Goal: Information Seeking & Learning: Learn about a topic

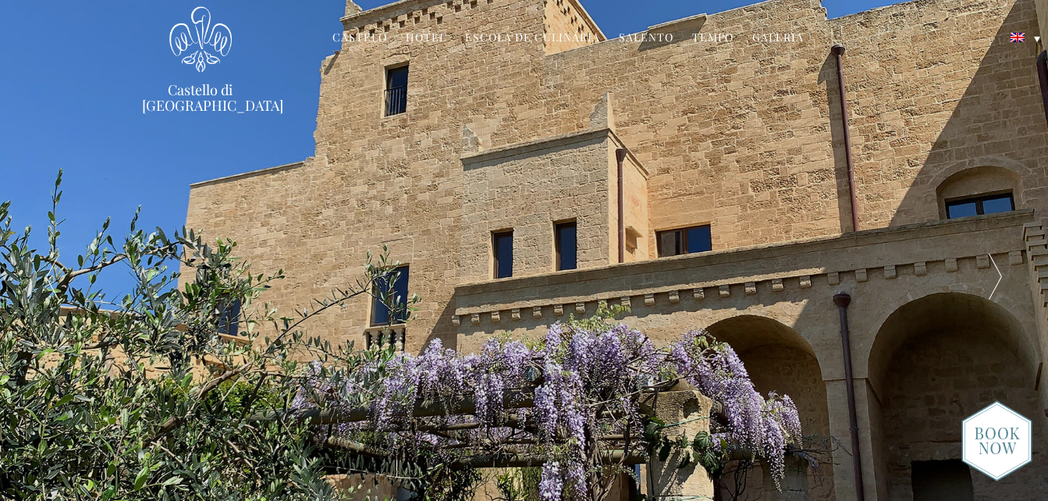
click at [544, 40] on link "Escola de Culinária" at bounding box center [532, 39] width 135 height 18
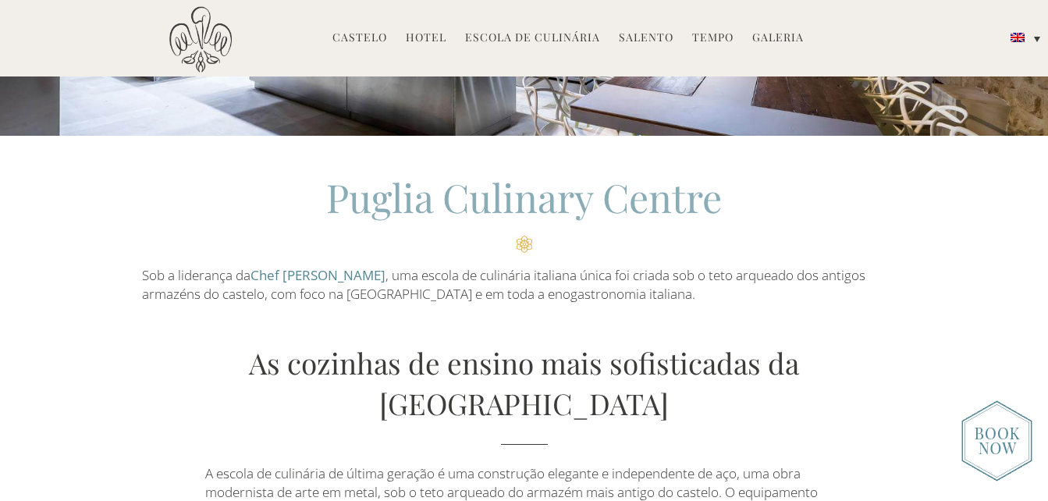
scroll to position [390, 0]
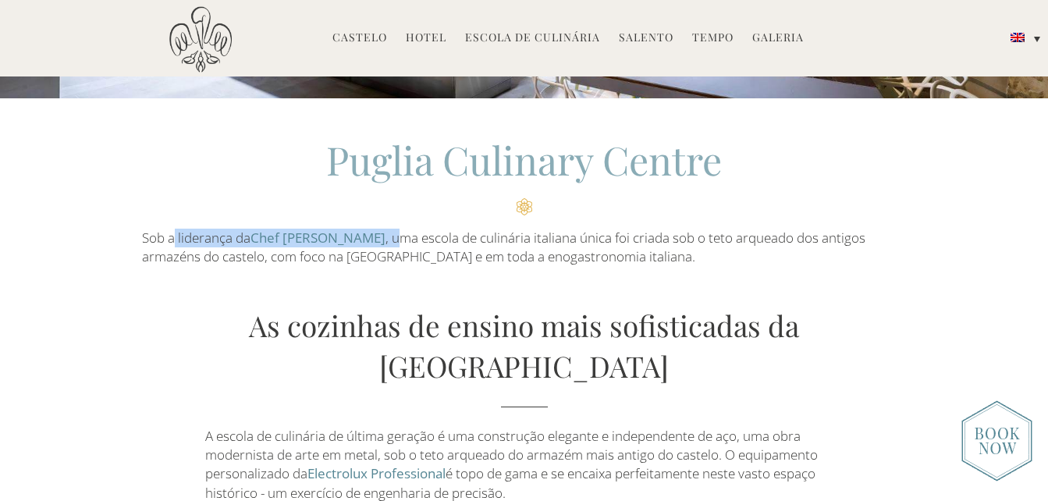
drag, startPoint x: 182, startPoint y: 242, endPoint x: 375, endPoint y: 236, distance: 193.6
click at [375, 236] on p "Sob a liderança da Chef [PERSON_NAME] , uma escola de culinária italiana única …" at bounding box center [524, 248] width 764 height 38
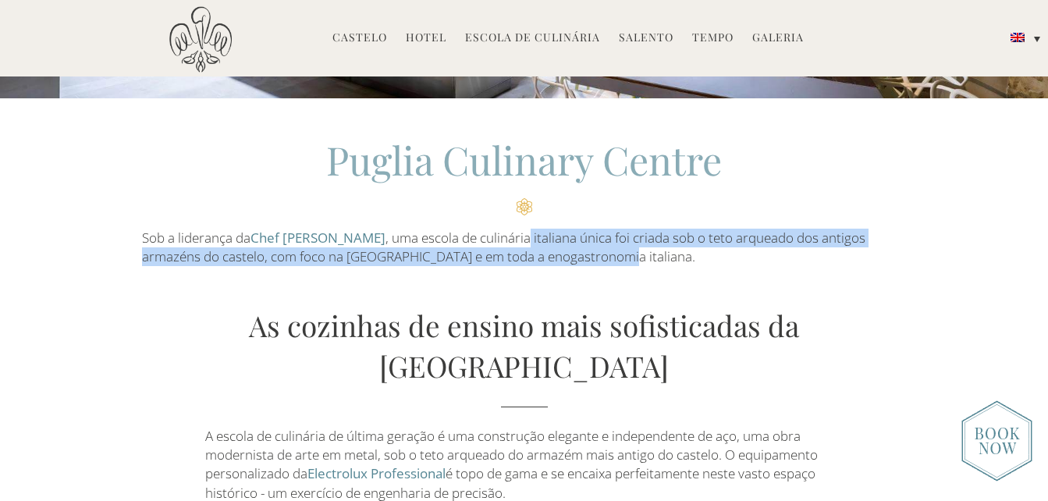
drag, startPoint x: 507, startPoint y: 244, endPoint x: 698, endPoint y: 254, distance: 191.4
click at [698, 254] on p "Sob a liderança da Chef Odette Fada , uma escola de culinária italiana única fo…" at bounding box center [524, 248] width 764 height 38
click at [516, 257] on p "Sob a liderança da Chef Odette Fada , uma escola de culinária italiana única fo…" at bounding box center [524, 248] width 764 height 38
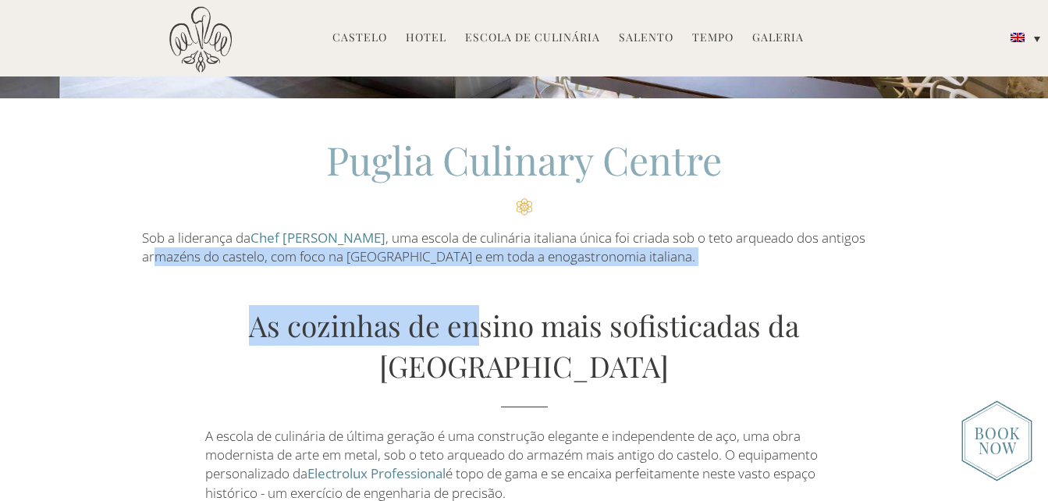
drag, startPoint x: 158, startPoint y: 255, endPoint x: 435, endPoint y: 275, distance: 276.9
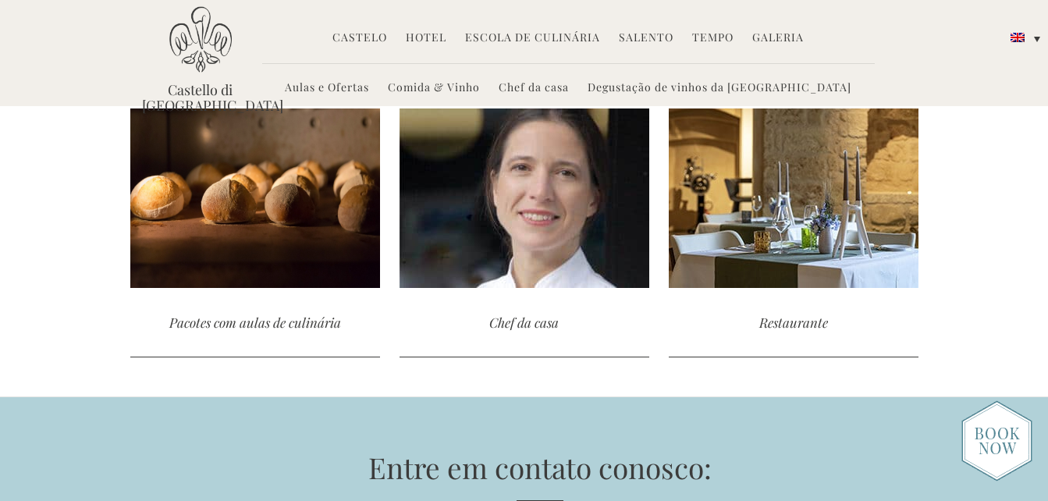
scroll to position [3744, 0]
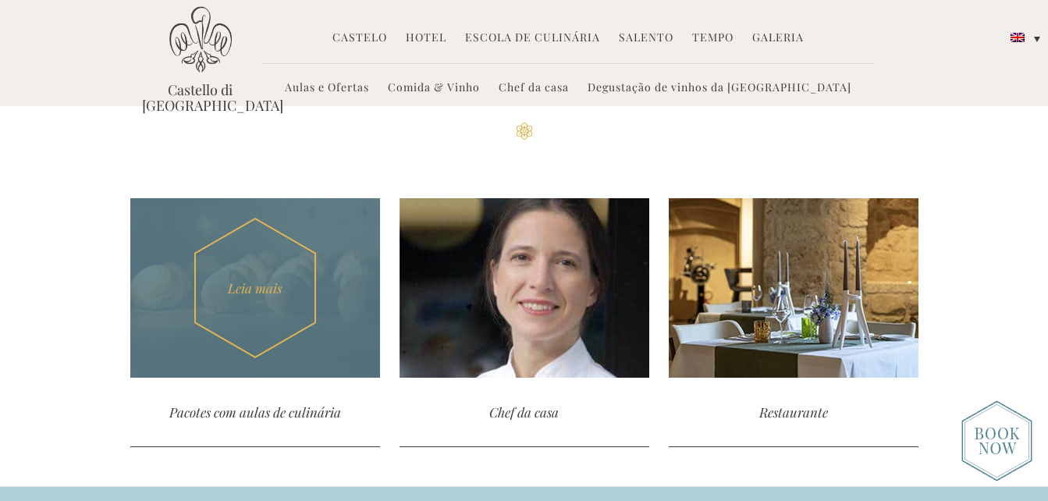
click at [276, 378] on div "Pacotes com aulas de culinária" at bounding box center [255, 412] width 250 height 69
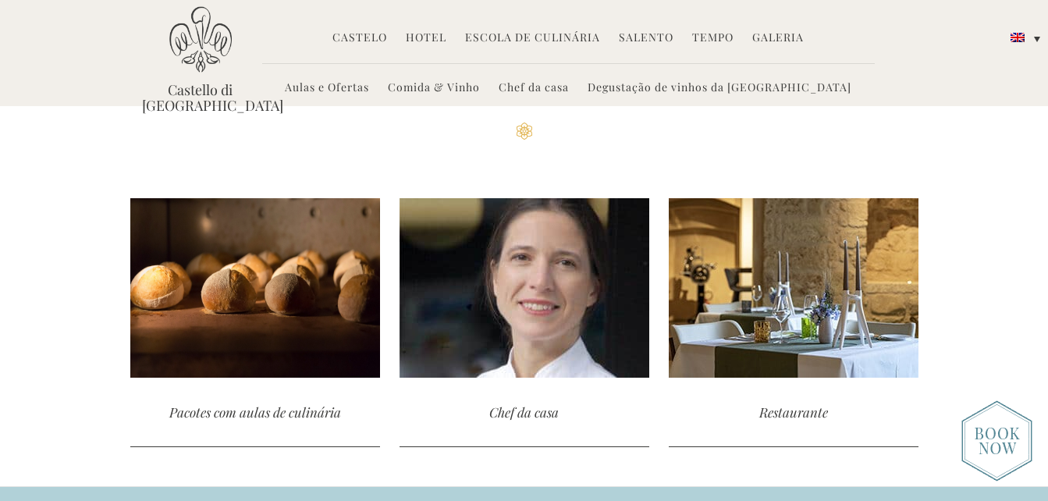
scroll to position [3687, 0]
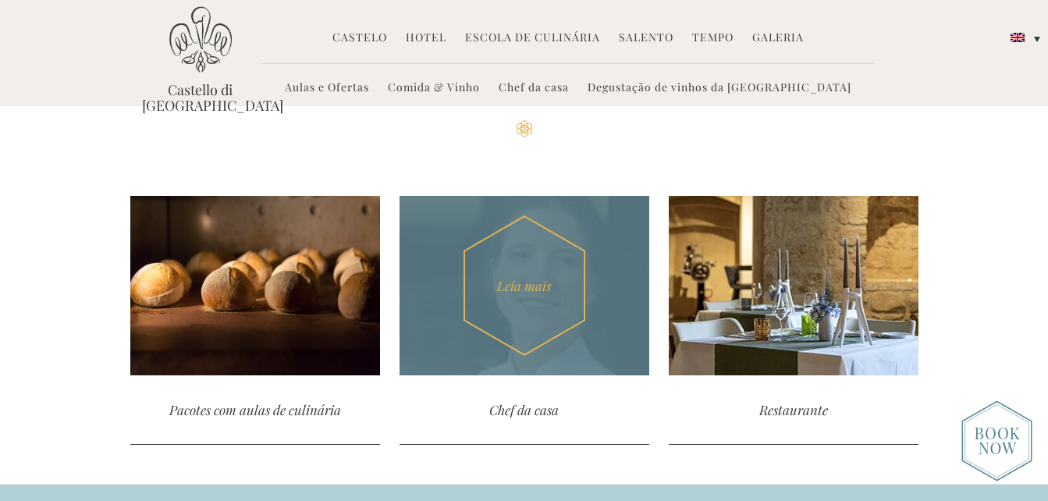
click at [548, 375] on div "Chef da casa" at bounding box center [524, 409] width 250 height 69
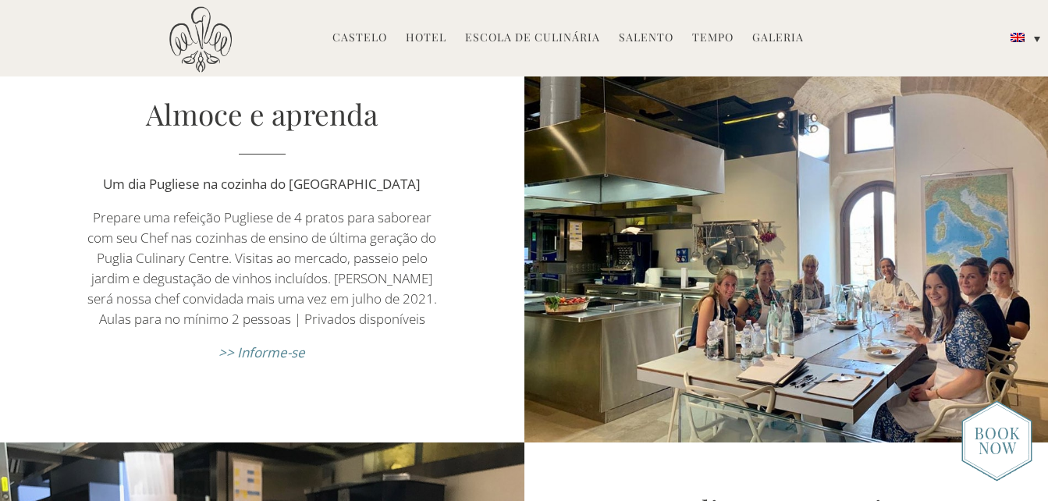
scroll to position [702, 0]
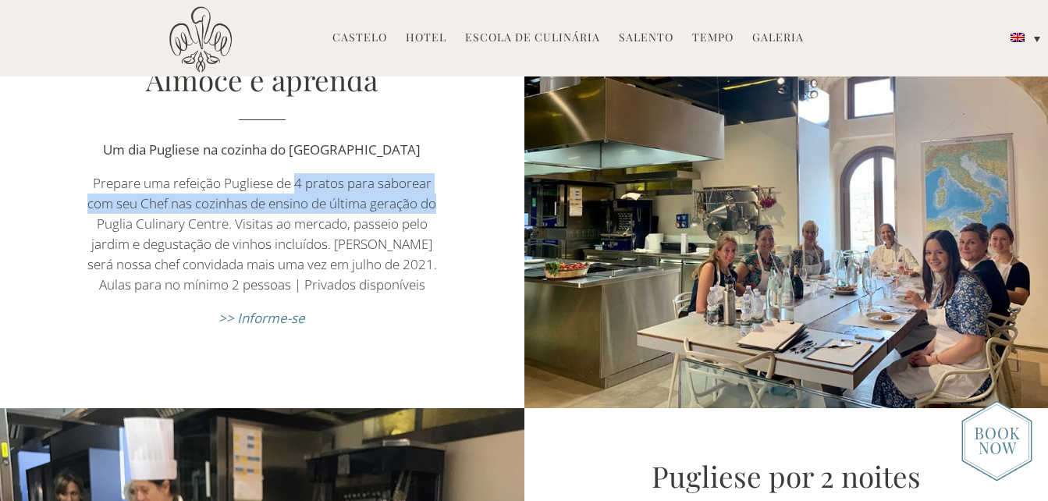
drag, startPoint x: 296, startPoint y: 182, endPoint x: 457, endPoint y: 196, distance: 162.1
click at [457, 196] on div "Almoce e aprenda Um dia Pugliese na cozinha do Castello di Ugento Prepare uma r…" at bounding box center [262, 201] width 524 height 284
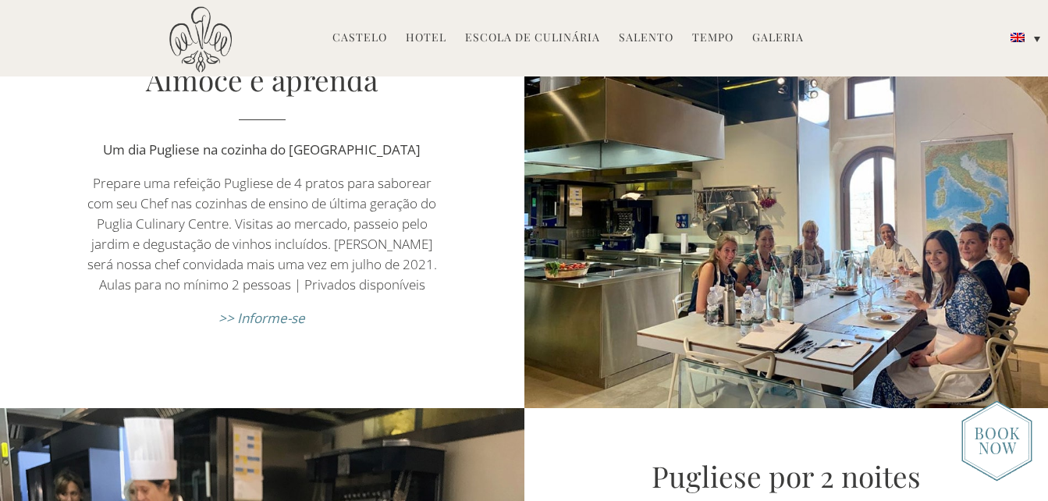
click at [196, 229] on p "Prepare uma refeição Pugliese de 4 pratos para saborear com seu Chef nas cozinh…" at bounding box center [262, 234] width 367 height 122
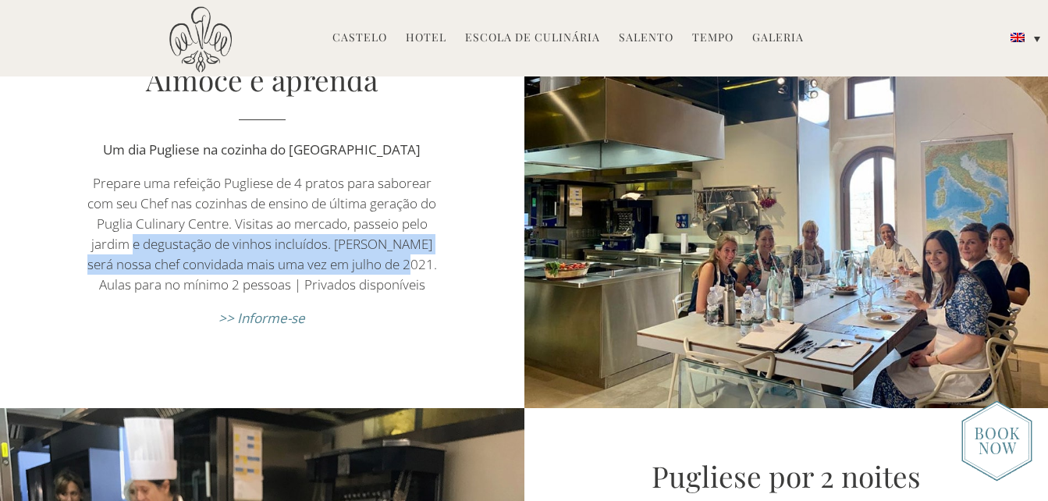
drag, startPoint x: 190, startPoint y: 250, endPoint x: 400, endPoint y: 269, distance: 210.7
click at [400, 269] on p "Prepare uma refeição Pugliese de 4 pratos para saborear com seu Chef nas cozinh…" at bounding box center [262, 234] width 367 height 122
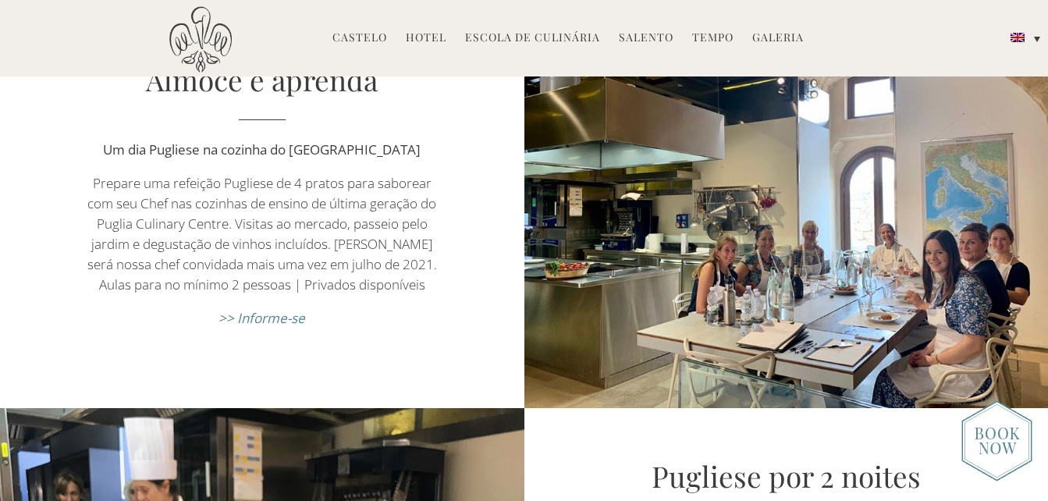
drag, startPoint x: 400, startPoint y: 269, endPoint x: 412, endPoint y: 307, distance: 40.0
click at [412, 307] on div "Almoce e aprenda Um dia Pugliese na cozinha do Castello di Ugento Prepare uma r…" at bounding box center [262, 201] width 524 height 284
drag, startPoint x: 159, startPoint y: 292, endPoint x: 307, endPoint y: 293, distance: 147.4
click at [307, 293] on p "Prepare uma refeição Pugliese de 4 pratos para saborear com seu Chef nas cozinh…" at bounding box center [262, 234] width 367 height 122
drag, startPoint x: 307, startPoint y: 293, endPoint x: 396, endPoint y: 299, distance: 89.9
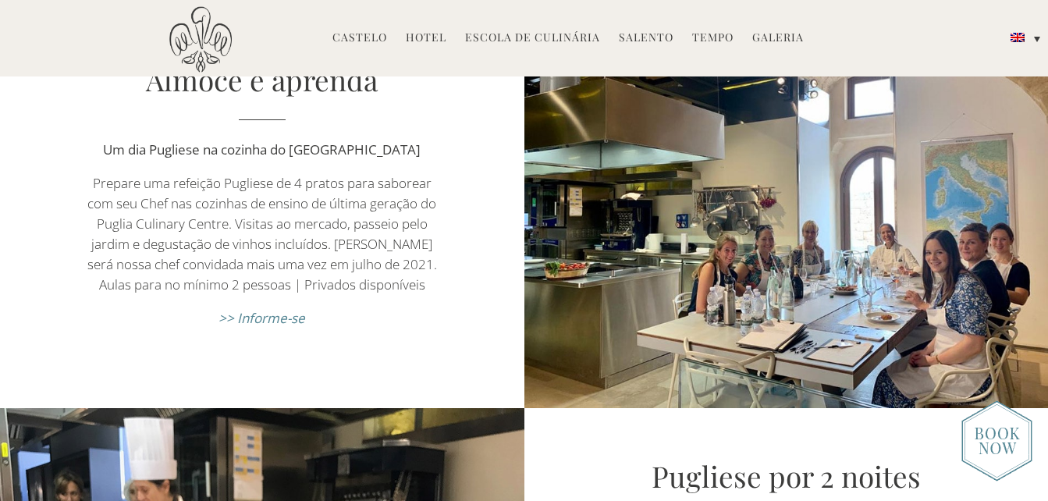
click at [396, 299] on div "Almoce e aprenda Um dia Pugliese na cozinha do Castello di Ugento Prepare uma r…" at bounding box center [262, 201] width 524 height 284
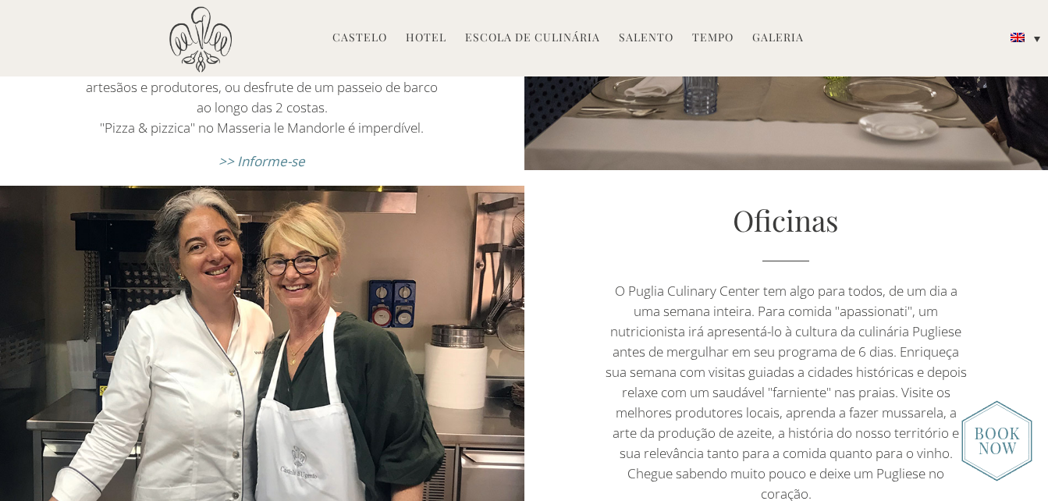
scroll to position [1794, 0]
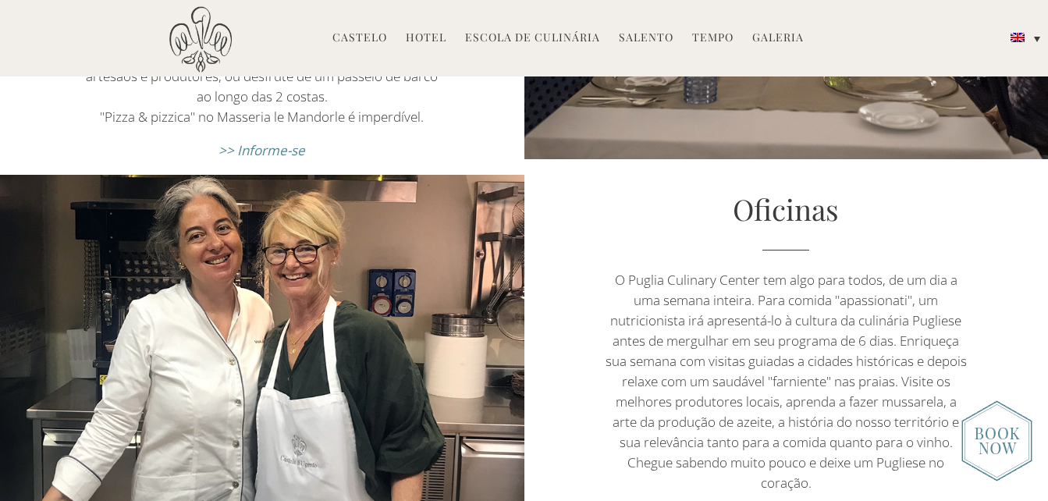
click at [814, 270] on p "O Puglia Culinary Center tem algo para todos, de um dia a uma semana inteira. P…" at bounding box center [785, 381] width 367 height 223
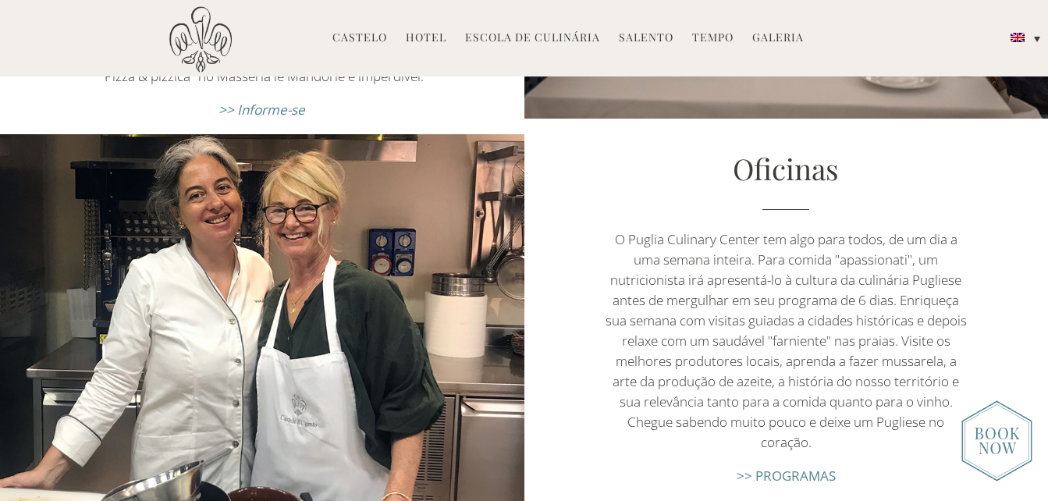
scroll to position [1872, 0]
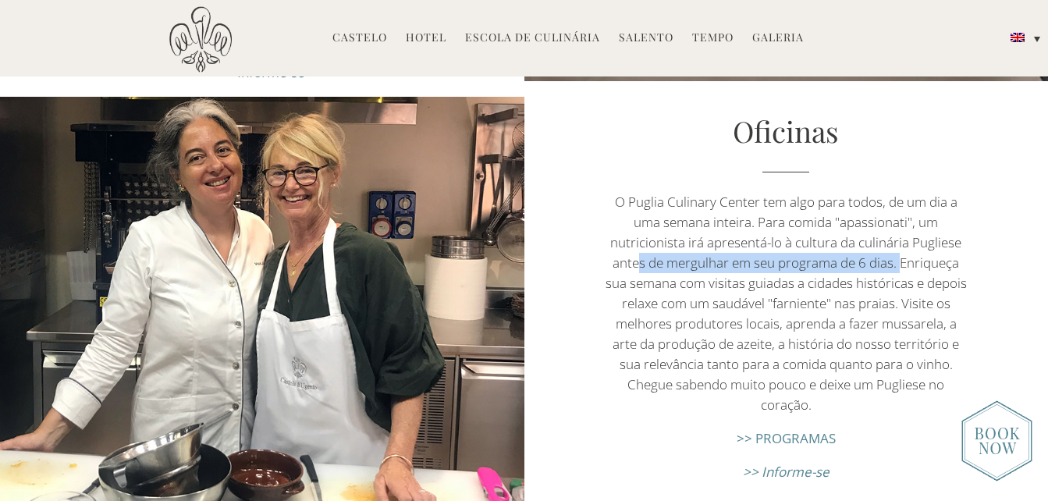
drag, startPoint x: 637, startPoint y: 230, endPoint x: 901, endPoint y: 232, distance: 263.7
click at [901, 232] on p "O Puglia Culinary Center tem algo para todos, de um dia a uma semana inteira. P…" at bounding box center [785, 303] width 367 height 223
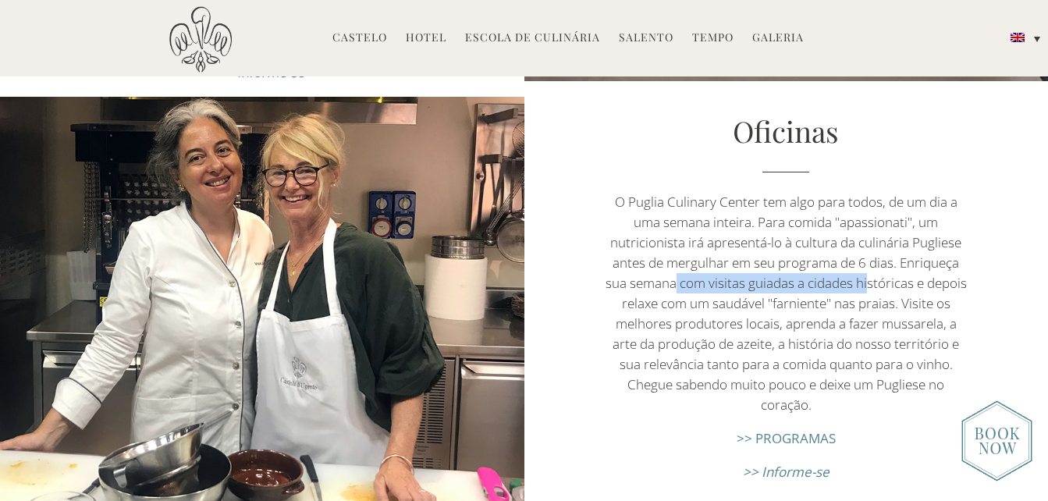
drag, startPoint x: 723, startPoint y: 251, endPoint x: 867, endPoint y: 251, distance: 144.3
click at [867, 251] on p "O Puglia Culinary Center tem algo para todos, de um dia a uma semana inteira. P…" at bounding box center [785, 303] width 367 height 223
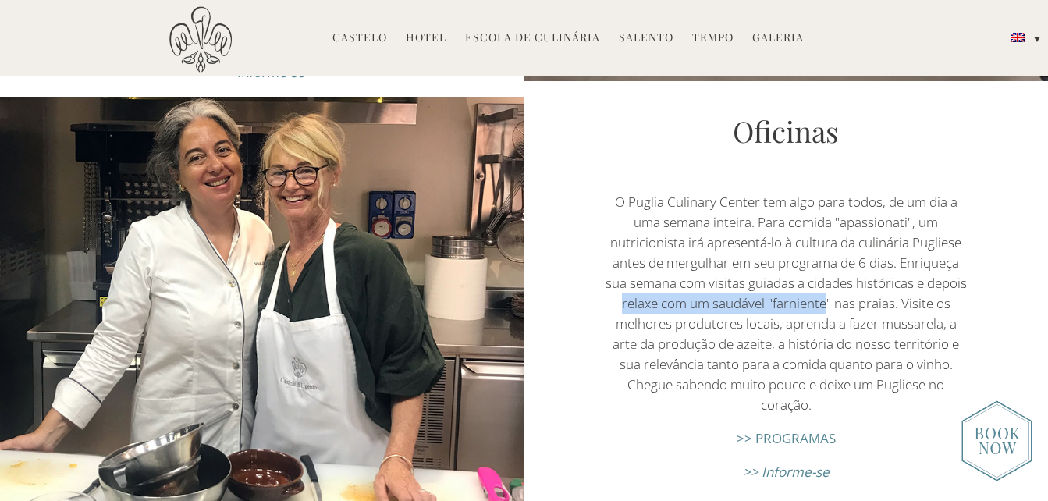
drag, startPoint x: 620, startPoint y: 270, endPoint x: 827, endPoint y: 278, distance: 206.9
click at [827, 278] on p "O Puglia Culinary Center tem algo para todos, de um dia a uma semana inteira. P…" at bounding box center [785, 303] width 367 height 223
click at [609, 312] on p "O Puglia Culinary Center tem algo para todos, de um dia a uma semana inteira. P…" at bounding box center [785, 303] width 367 height 223
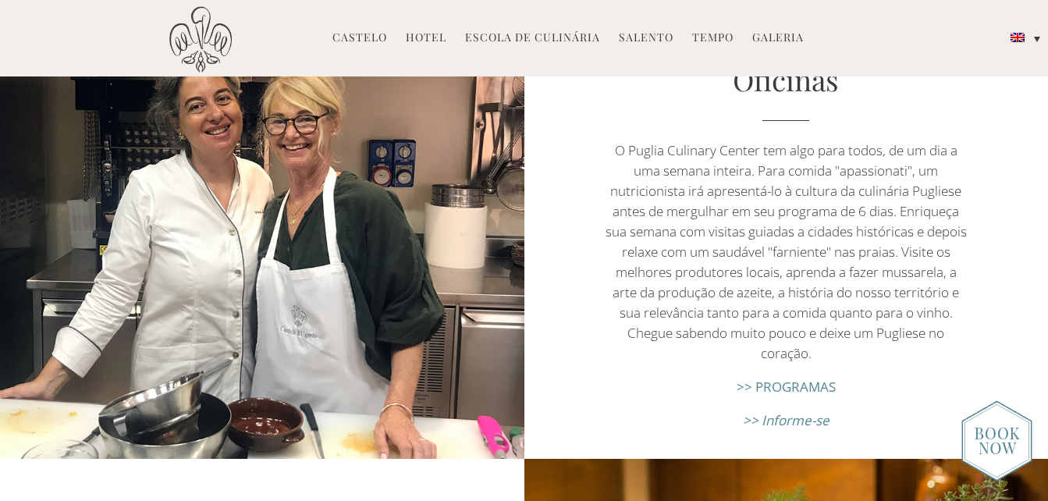
scroll to position [1950, 0]
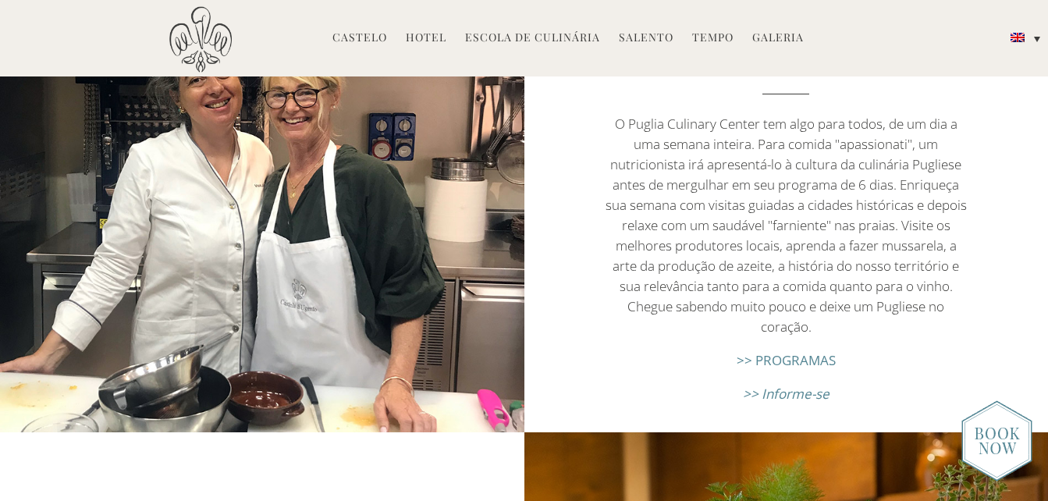
click at [785, 351] on link ">> PROGRAMAS" at bounding box center [785, 360] width 99 height 18
click at [703, 164] on p "O Puglia Culinary Center tem algo para todos, de um dia a uma semana inteira. P…" at bounding box center [785, 225] width 367 height 223
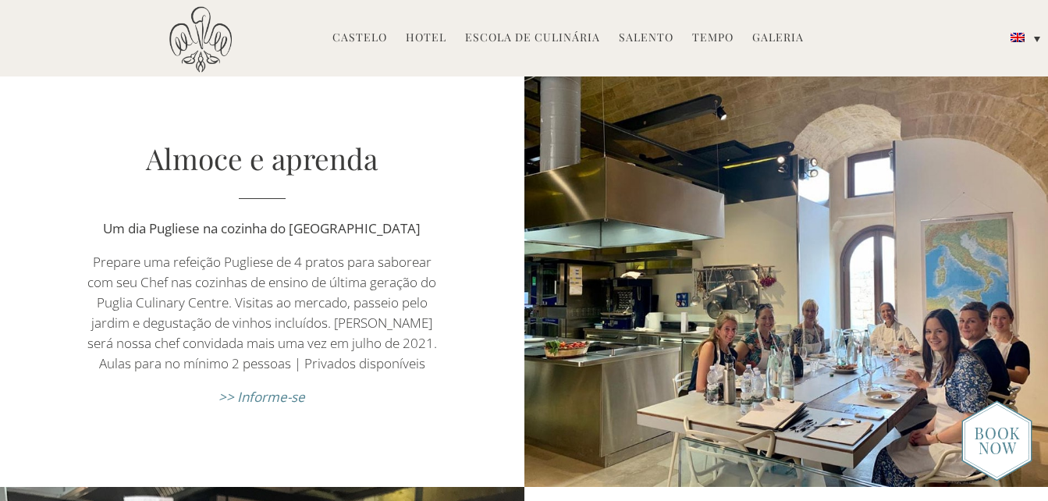
scroll to position [624, 0]
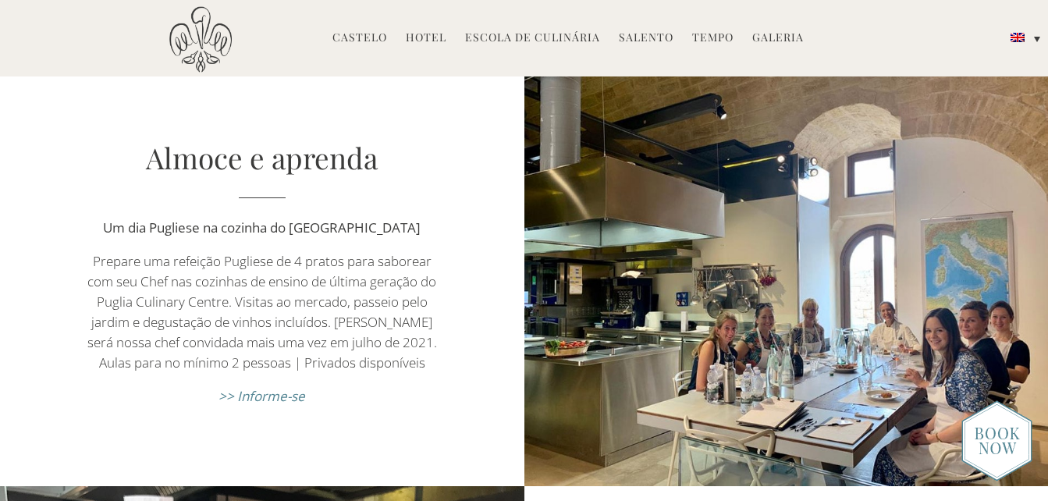
click at [261, 288] on p "Prepare uma refeição Pugliese de 4 pratos para saborear com seu Chef nas cozinh…" at bounding box center [262, 312] width 367 height 122
click at [186, 300] on p "Prepare uma refeição Pugliese de 4 pratos para saborear com seu Chef nas cozinh…" at bounding box center [262, 312] width 367 height 122
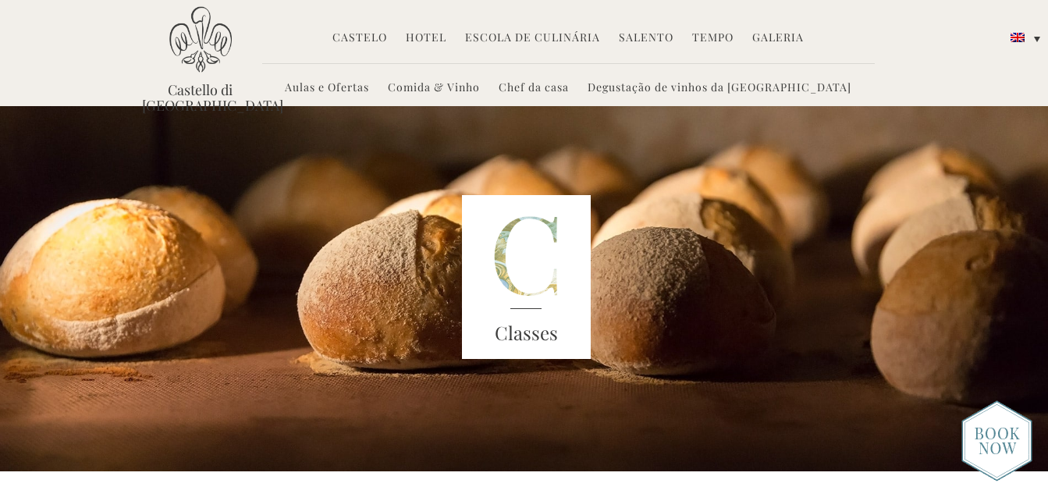
scroll to position [0, 0]
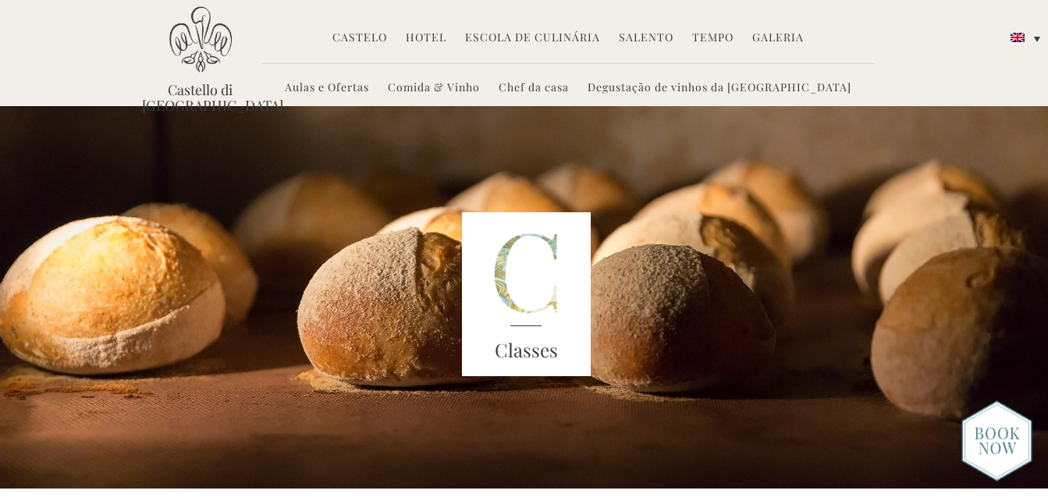
click at [569, 89] on link "Chef da casa" at bounding box center [533, 89] width 70 height 18
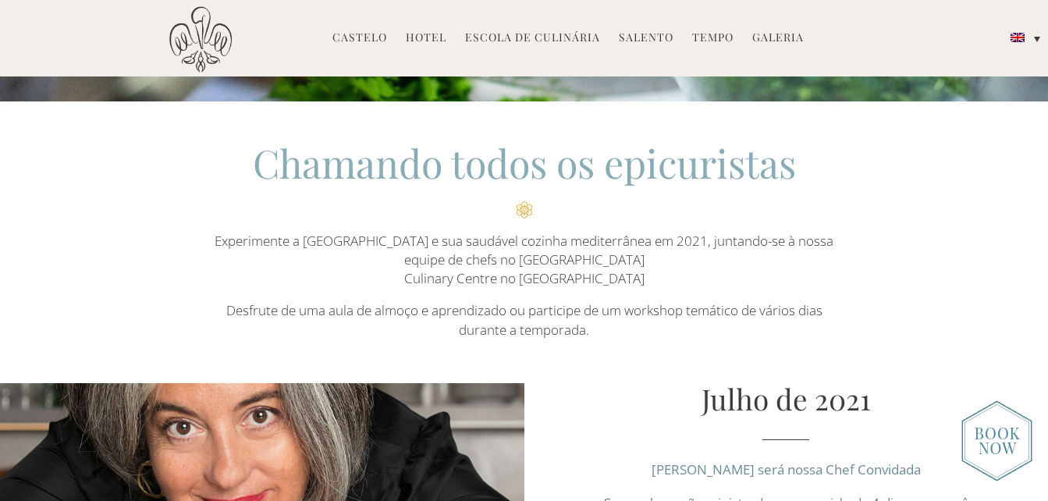
scroll to position [390, 0]
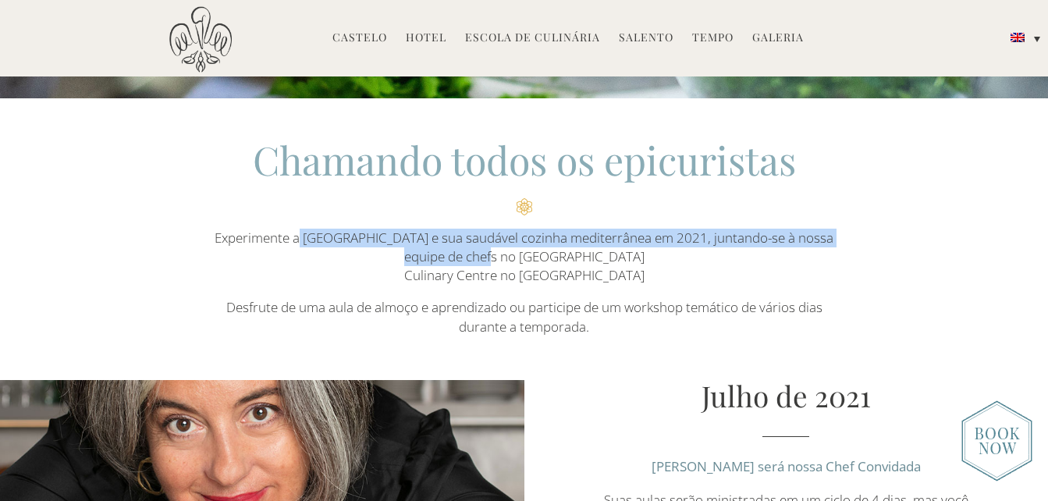
drag, startPoint x: 356, startPoint y: 243, endPoint x: 593, endPoint y: 248, distance: 237.2
click at [593, 248] on p "Experimente a Puglia e sua saudável cozinha mediterrânea em 2021, juntando-se à…" at bounding box center [523, 257] width 637 height 57
drag, startPoint x: 593, startPoint y: 248, endPoint x: 499, endPoint y: 246, distance: 93.6
click at [499, 246] on p "Experimente a Puglia e sua saudável cozinha mediterrânea em 2021, juntando-se à…" at bounding box center [523, 257] width 637 height 57
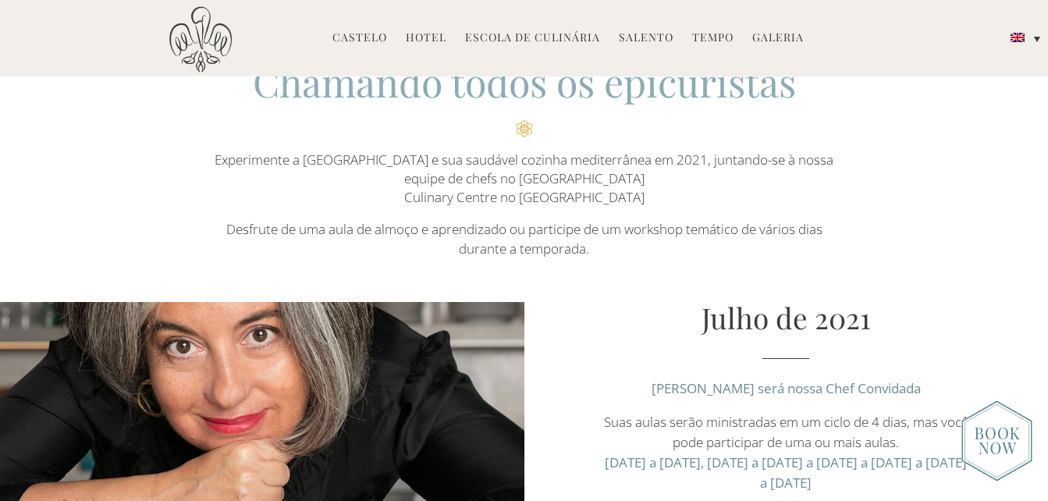
scroll to position [546, 0]
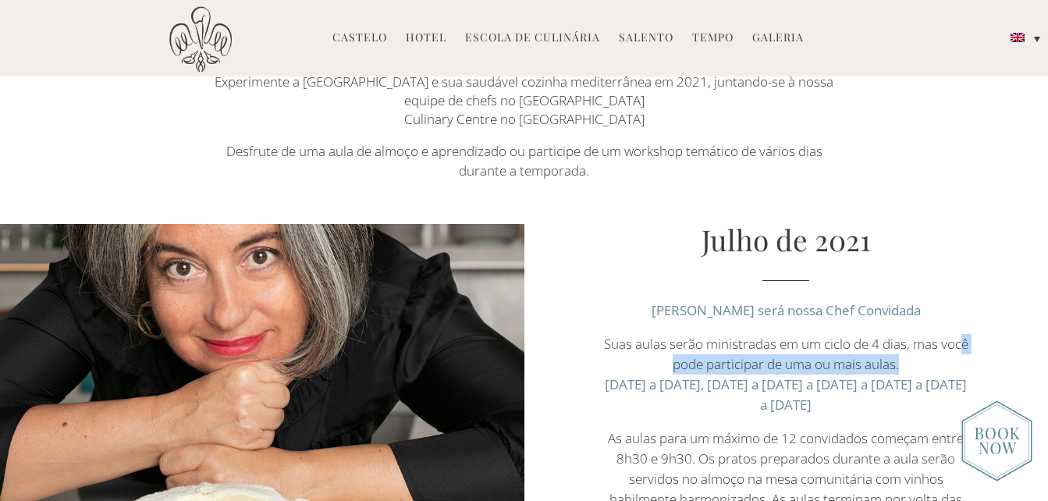
drag, startPoint x: 674, startPoint y: 359, endPoint x: 930, endPoint y: 372, distance: 256.2
click at [930, 372] on p "Suas aulas serão ministradas em um ciclo de 4 dias, mas você pode participar de…" at bounding box center [785, 374] width 367 height 81
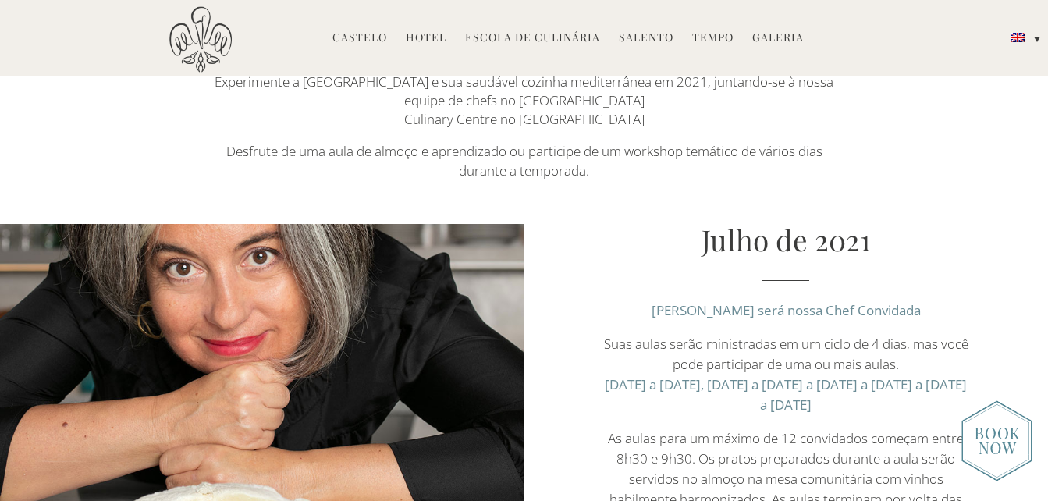
click at [639, 310] on p "Viola Buitoni será nossa Chef Convidada" at bounding box center [785, 310] width 367 height 20
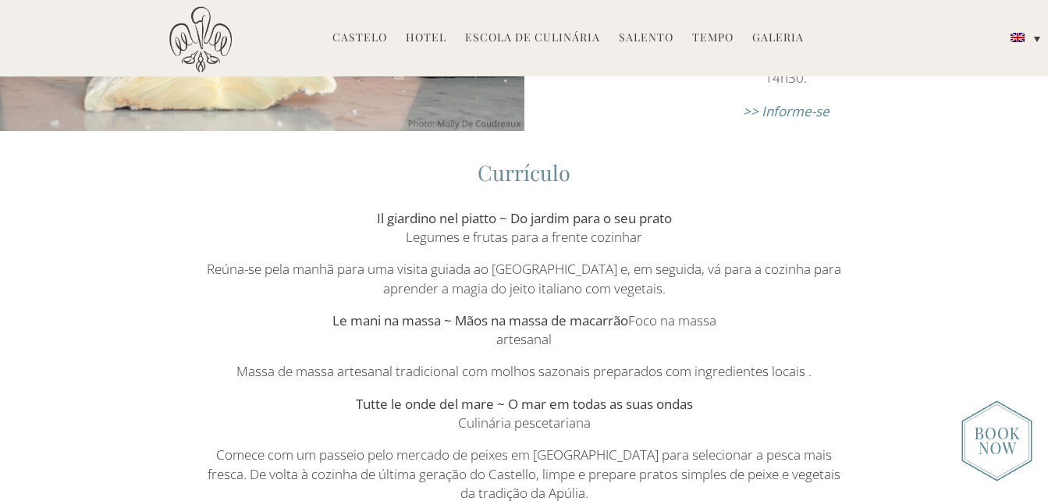
scroll to position [1014, 0]
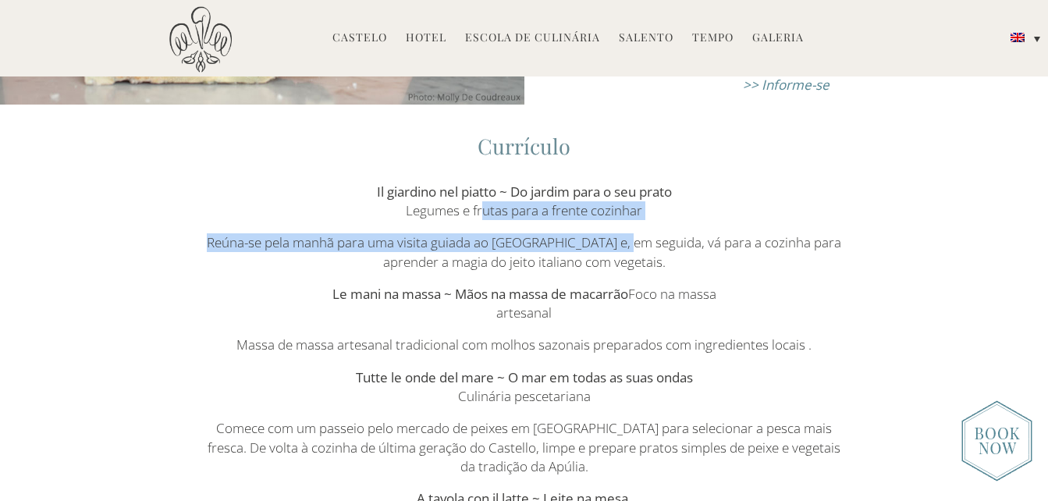
drag, startPoint x: 477, startPoint y: 211, endPoint x: 653, endPoint y: 221, distance: 176.5
click at [653, 221] on div "Currículo Il giardino nel piatto ~ Do jardim para o seu prato Legumes e frutas …" at bounding box center [523, 405] width 637 height 551
drag, startPoint x: 653, startPoint y: 221, endPoint x: 582, endPoint y: 212, distance: 71.5
click at [582, 212] on p "Il giardino nel piatto ~ Do jardim para o seu prato Legumes e frutas para a fre…" at bounding box center [523, 202] width 637 height 38
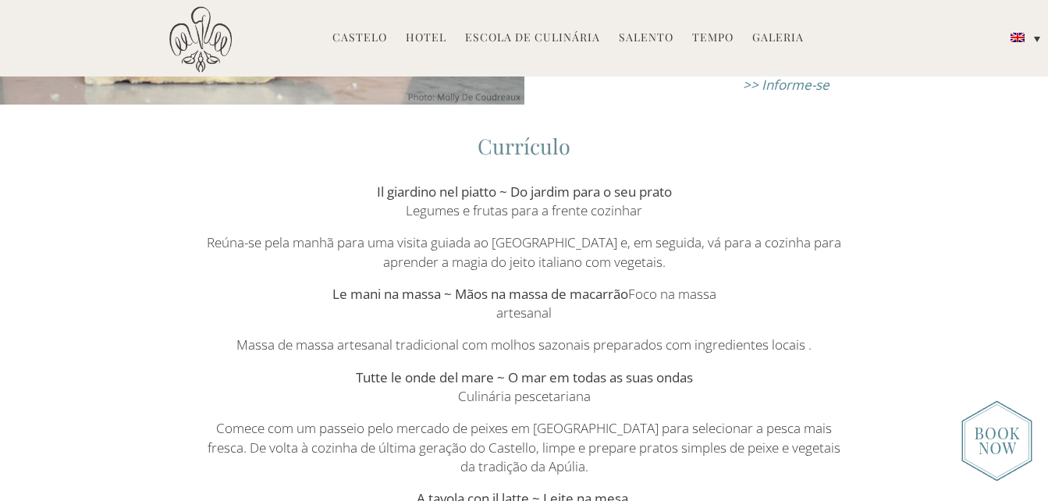
drag, startPoint x: 378, startPoint y: 250, endPoint x: 720, endPoint y: 264, distance: 342.7
click at [720, 264] on p "Reúna-se pela manhã para uma visita guiada ao jardim murado do Castello e, em s…" at bounding box center [523, 252] width 637 height 38
drag, startPoint x: 385, startPoint y: 293, endPoint x: 598, endPoint y: 296, distance: 212.2
click at [598, 296] on strong "Le mani na massa ~ Mãos na massa de macarrão" at bounding box center [480, 294] width 296 height 18
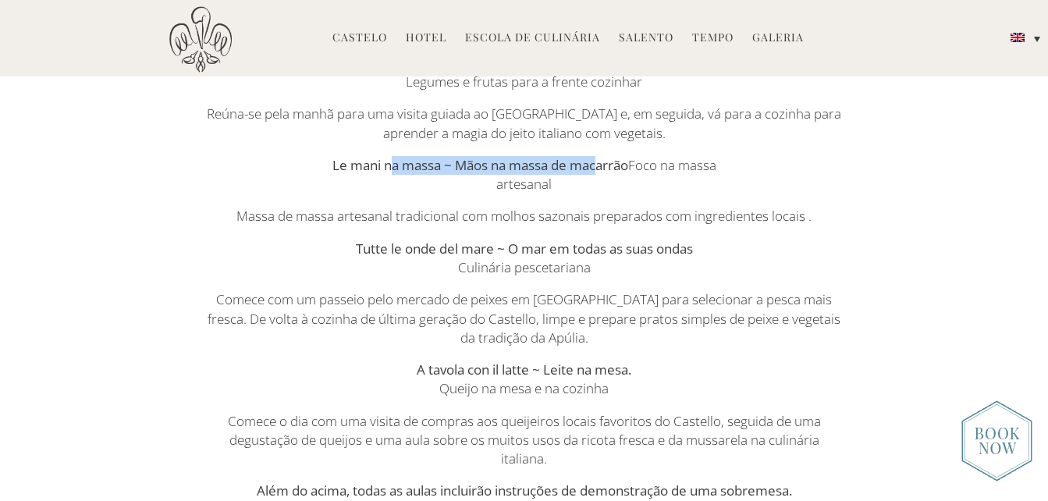
scroll to position [1170, 0]
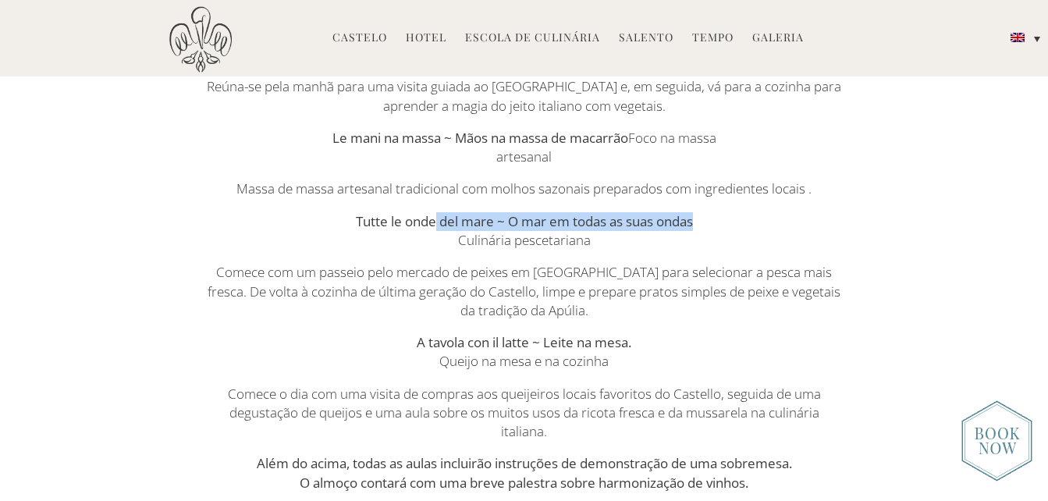
drag, startPoint x: 430, startPoint y: 220, endPoint x: 765, endPoint y: 220, distance: 335.4
click at [765, 220] on p "Tutte le onde del mare ~ O mar em todas as suas ondas Culinária pescetariana" at bounding box center [523, 231] width 637 height 38
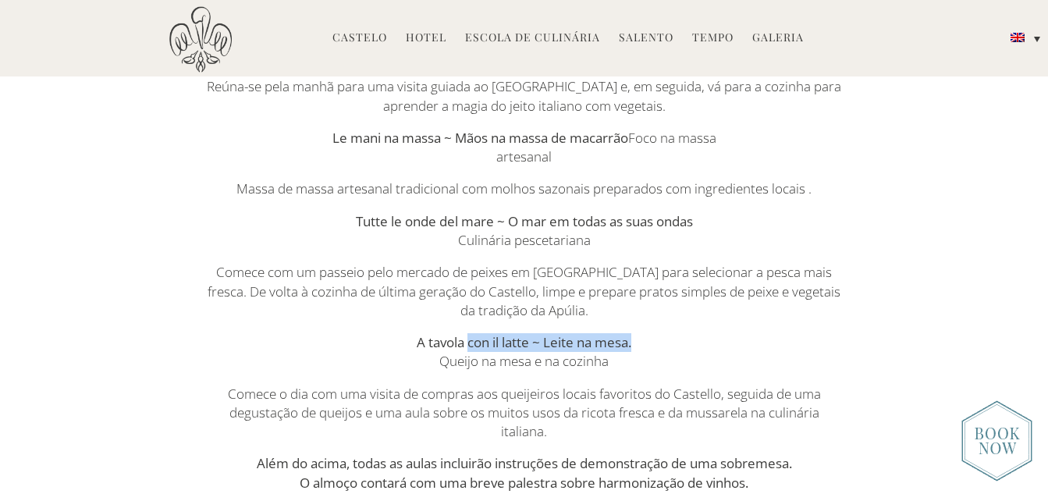
drag, startPoint x: 470, startPoint y: 343, endPoint x: 638, endPoint y: 343, distance: 168.5
click at [638, 343] on p "A tavola con il latte ~ Leite na mesa. Queijo na mesa e na cozinha" at bounding box center [523, 352] width 637 height 38
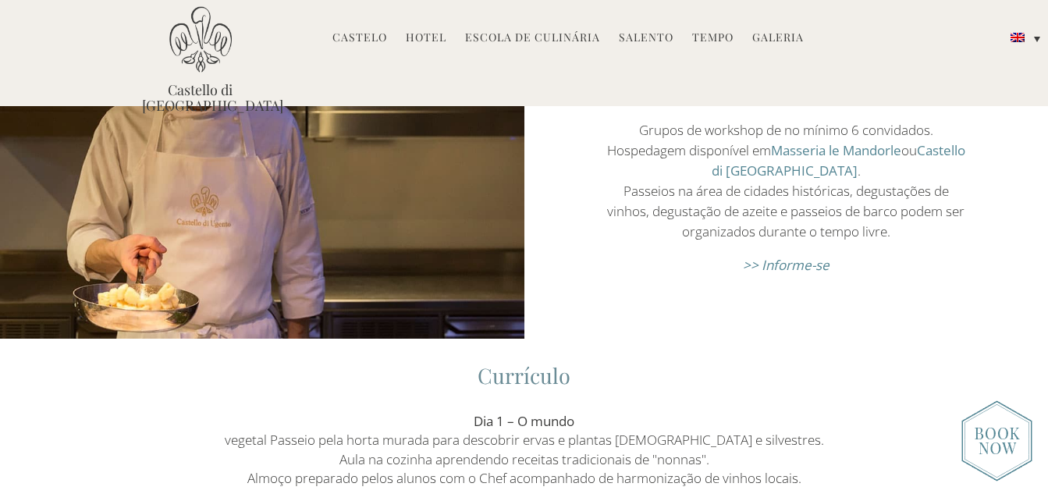
scroll to position [2028, 0]
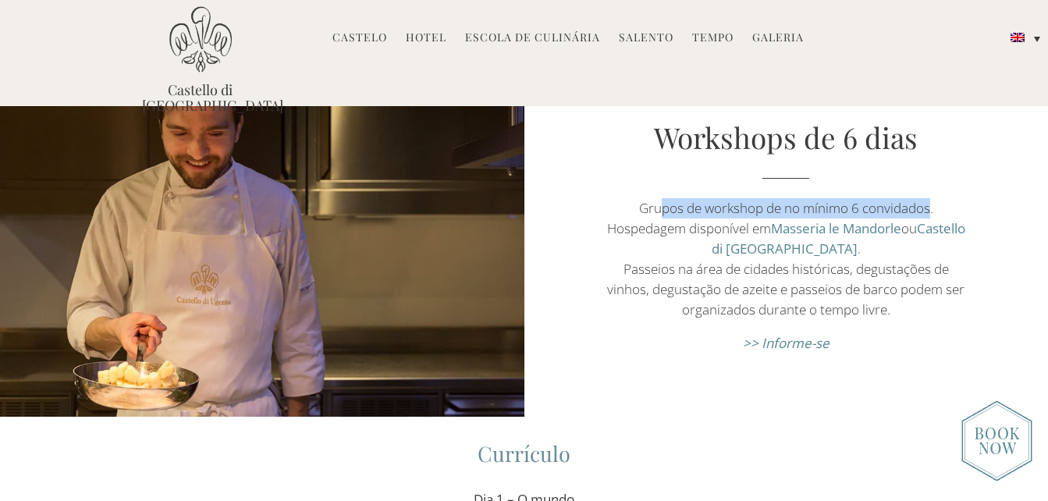
drag, startPoint x: 658, startPoint y: 203, endPoint x: 930, endPoint y: 205, distance: 272.3
click at [930, 205] on p "Grupos de workshop de no mínimo 6 convidados. Hospedagem disponível em Masseria…" at bounding box center [785, 259] width 367 height 122
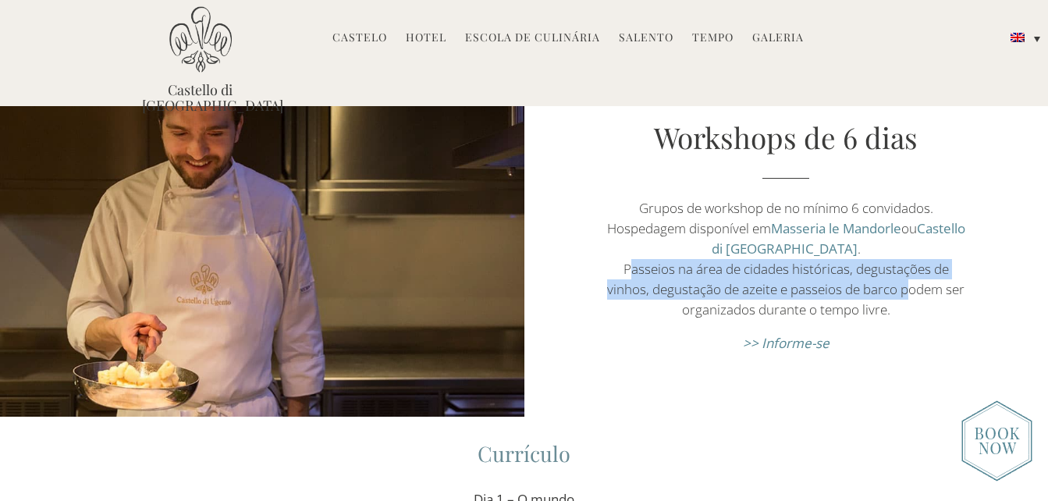
drag, startPoint x: 625, startPoint y: 272, endPoint x: 897, endPoint y: 293, distance: 273.1
click at [897, 293] on p "Grupos de workshop de no mínimo 6 convidados. Hospedagem disponível em Masseria…" at bounding box center [785, 259] width 367 height 122
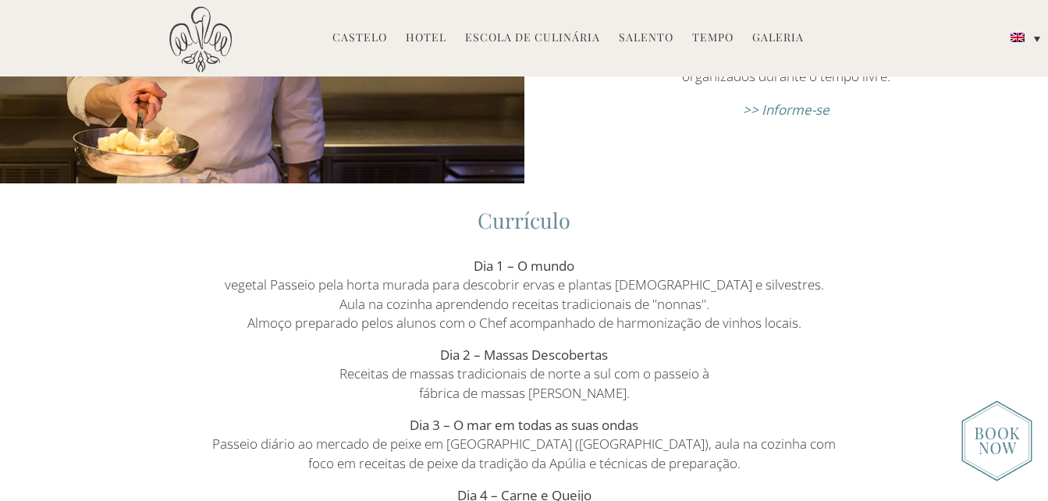
scroll to position [2262, 0]
click at [307, 299] on p "Dia 1 – O mundo vegetal Passeio pela horta murada para descobrir ervas e planta…" at bounding box center [523, 294] width 637 height 76
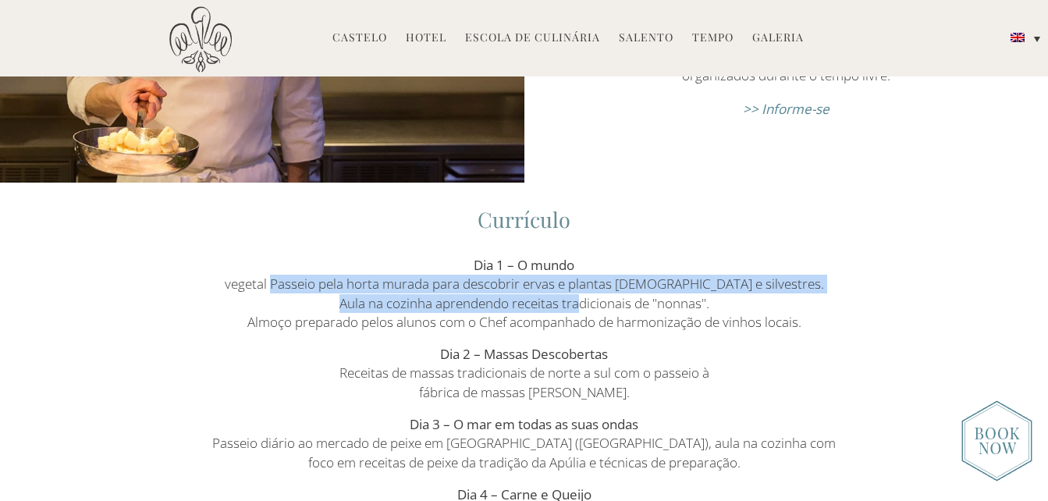
drag, startPoint x: 335, startPoint y: 286, endPoint x: 572, endPoint y: 296, distance: 237.4
click at [572, 296] on p "Dia 1 – O mundo vegetal Passeio pela horta murada para descobrir ervas e planta…" at bounding box center [523, 294] width 637 height 76
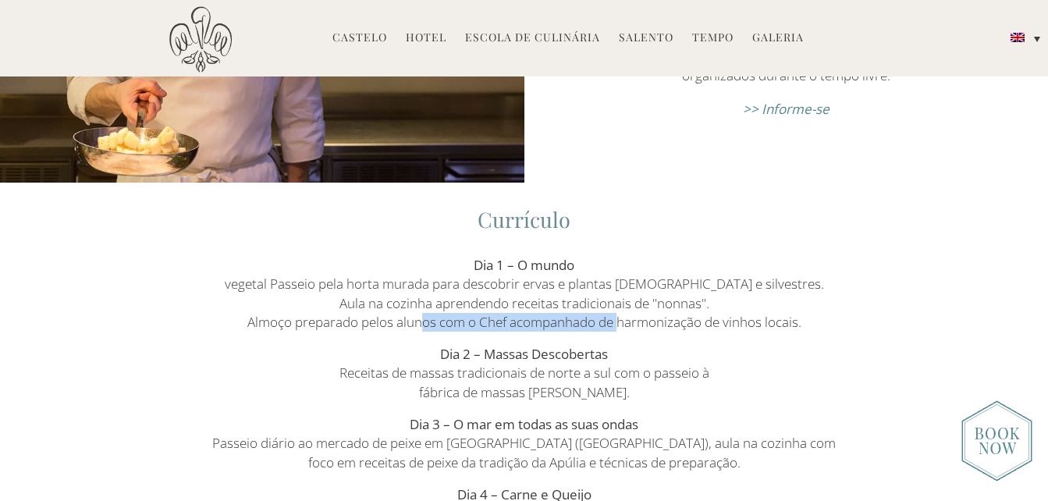
drag, startPoint x: 410, startPoint y: 321, endPoint x: 615, endPoint y: 321, distance: 205.2
click at [615, 321] on p "Dia 1 – O mundo vegetal Passeio pela horta murada para descobrir ervas e planta…" at bounding box center [523, 294] width 637 height 76
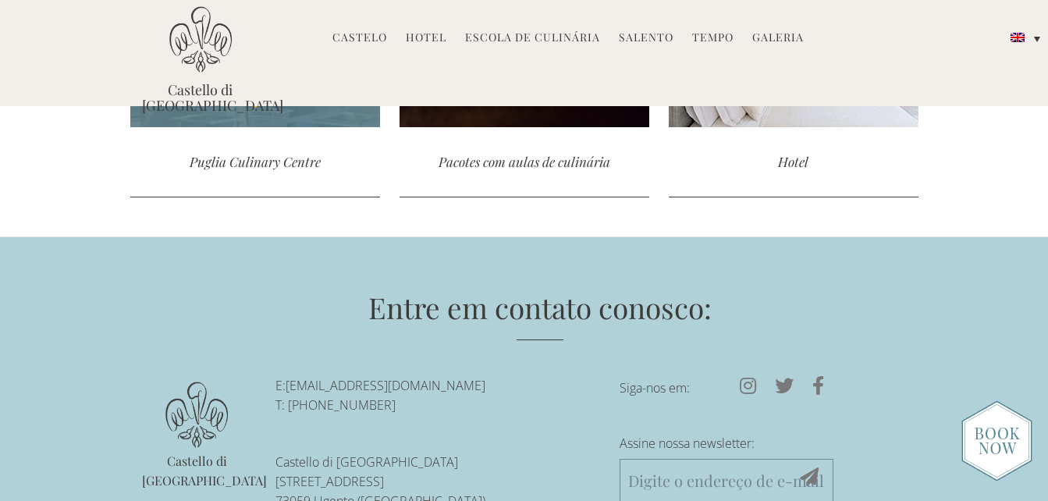
scroll to position [3141, 0]
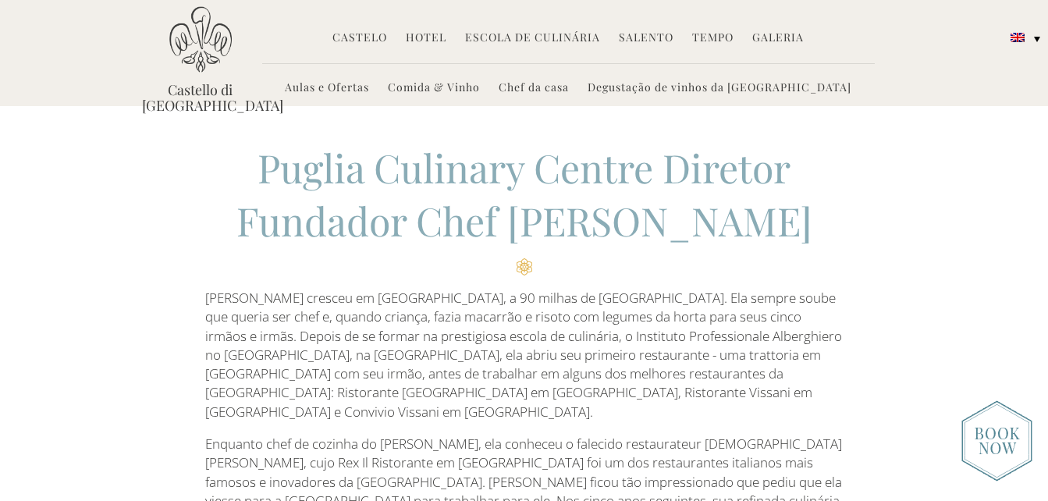
click at [333, 323] on p "[PERSON_NAME] cresceu em [GEOGRAPHIC_DATA], a 90 milhas de [GEOGRAPHIC_DATA]. E…" at bounding box center [523, 355] width 637 height 133
drag, startPoint x: 208, startPoint y: 300, endPoint x: 279, endPoint y: 303, distance: 71.8
click at [279, 303] on p "[PERSON_NAME] cresceu em [GEOGRAPHIC_DATA], a 90 milhas de [GEOGRAPHIC_DATA]. E…" at bounding box center [523, 355] width 637 height 133
